Goal: Task Accomplishment & Management: Use online tool/utility

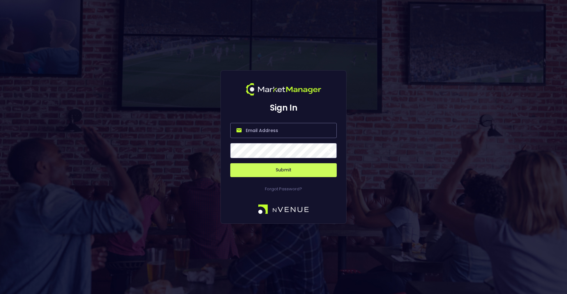
click at [268, 133] on input "email" at bounding box center [283, 130] width 107 height 15
type input "[PERSON_NAME][EMAIL_ADDRESS][DOMAIN_NAME]"
click at [287, 175] on button "Submit" at bounding box center [283, 170] width 107 height 14
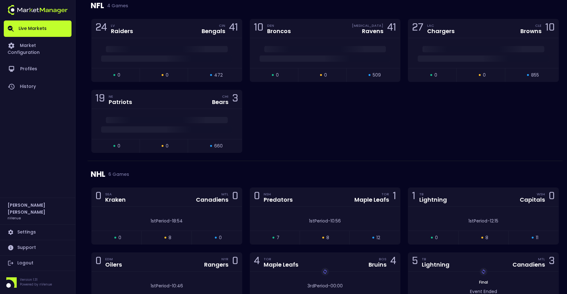
scroll to position [394, 0]
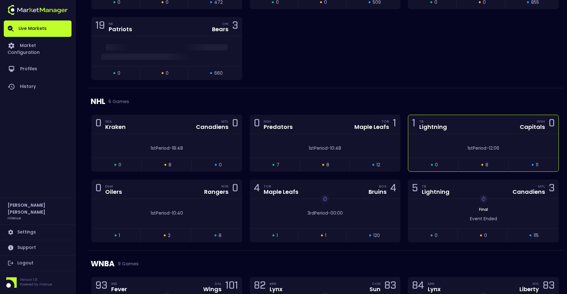
click at [445, 146] on div "1st Period - 12:06" at bounding box center [483, 148] width 131 height 7
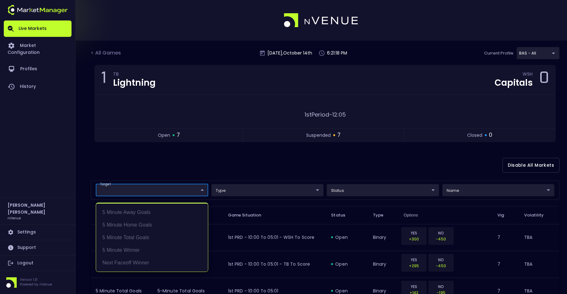
click at [130, 264] on li "Next Faceoff Winner" at bounding box center [152, 263] width 112 height 13
type input "Next Faceoff Winner"
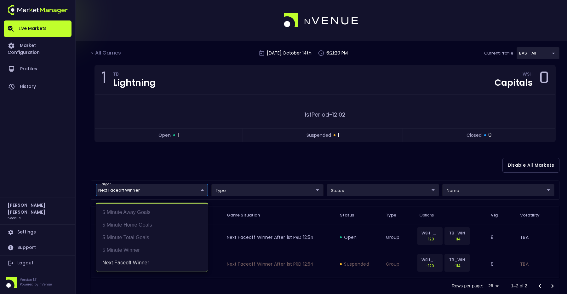
click at [282, 155] on div at bounding box center [283, 147] width 567 height 294
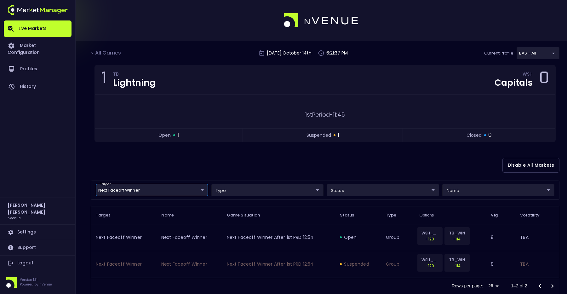
click at [278, 168] on div "Disable All Markets" at bounding box center [325, 165] width 469 height 31
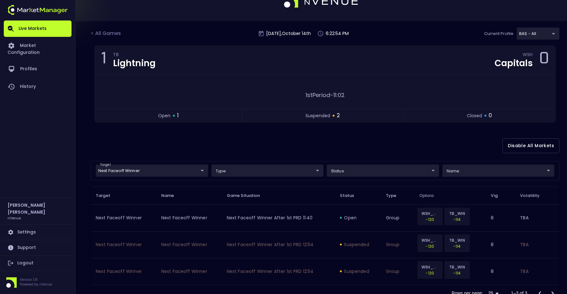
scroll to position [42, 0]
